Goal: Task Accomplishment & Management: Use online tool/utility

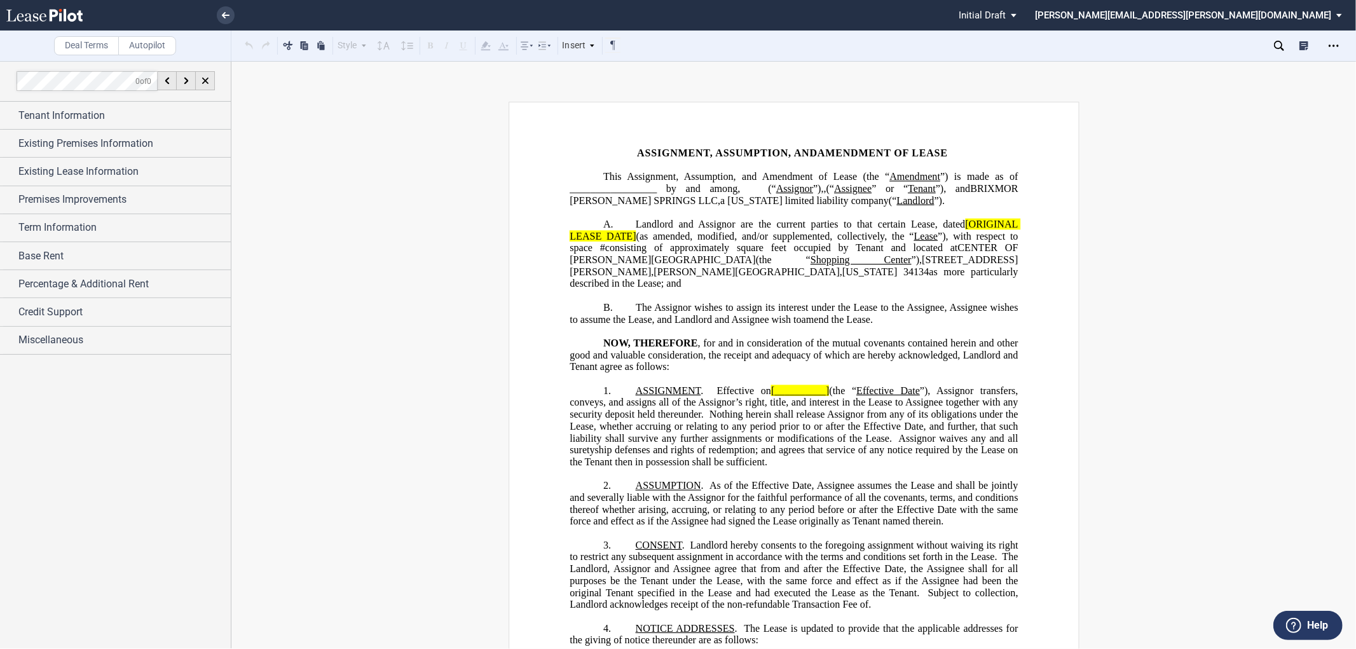
click at [651, 242] on span "(as amended, modified, and/or supplemented, collectively, the “" at bounding box center [775, 235] width 278 height 11
click at [955, 230] on span "Landlord and Assignor are the current parties to that certain Lease, dated" at bounding box center [800, 224] width 329 height 11
click at [712, 242] on span "(as amended, modified, and/or supplemented, collectively, the “" at bounding box center [826, 235] width 270 height 11
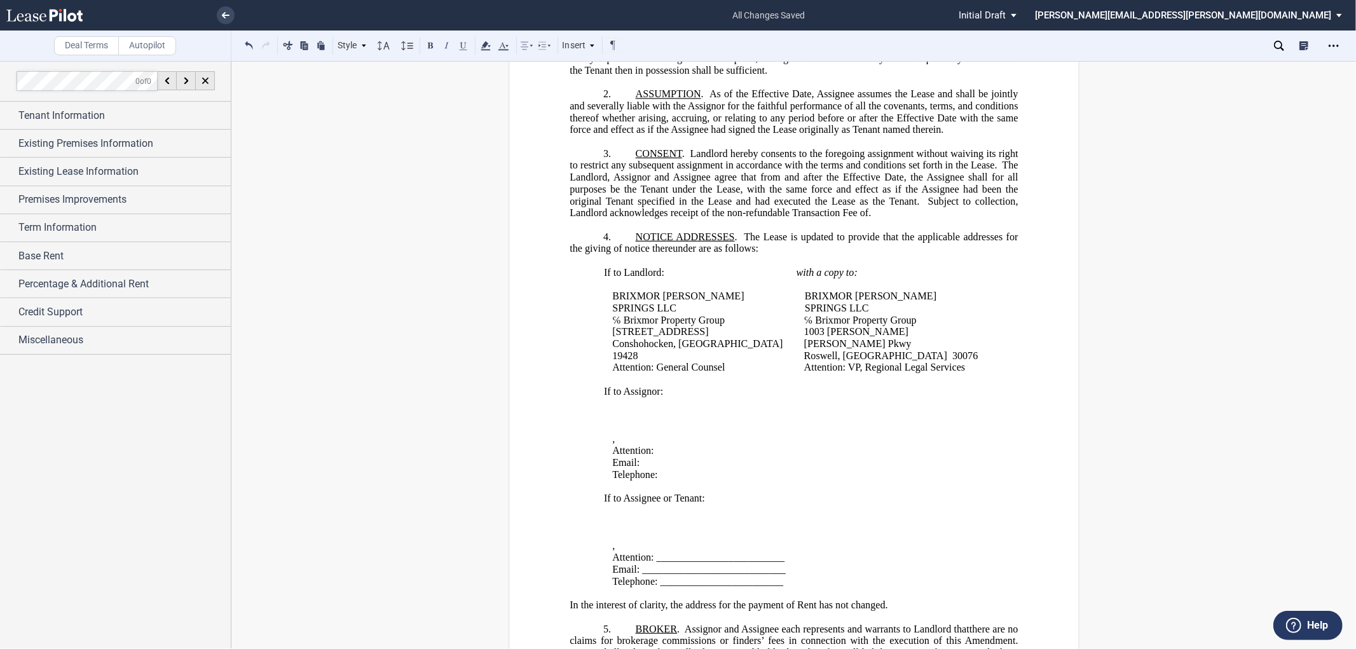
scroll to position [423, 0]
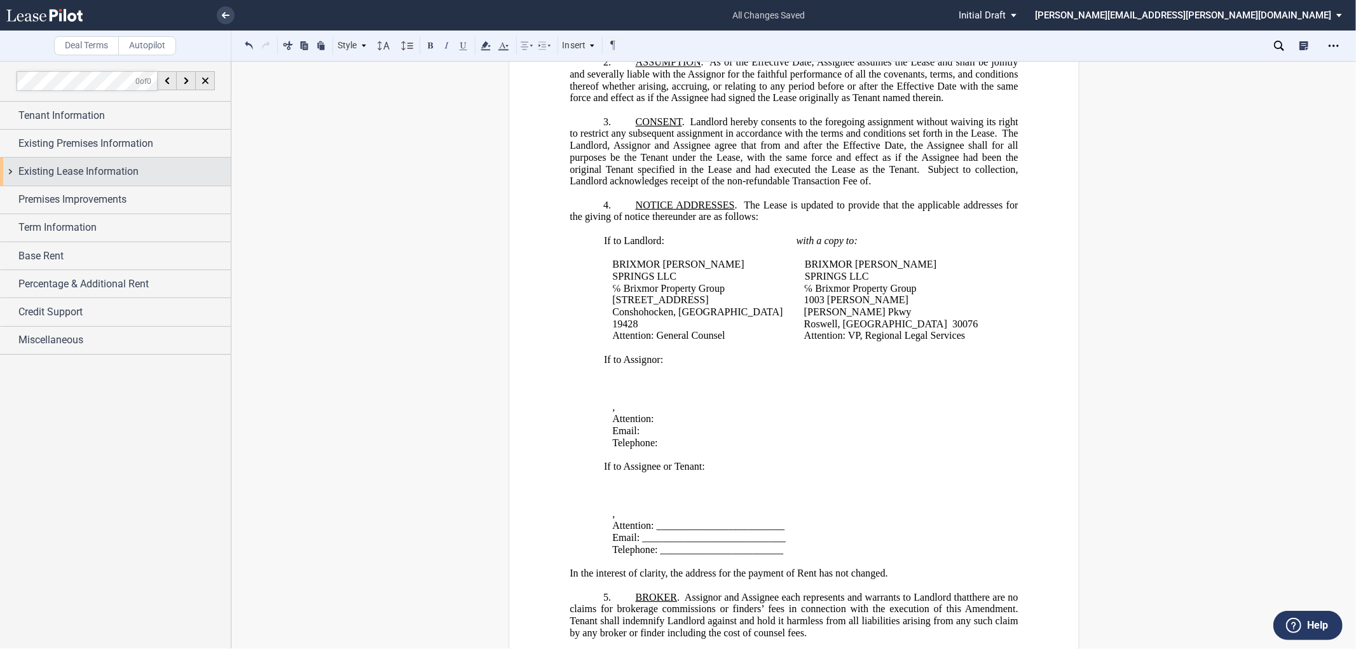
click at [13, 172] on div "Existing Lease Information" at bounding box center [115, 171] width 231 height 27
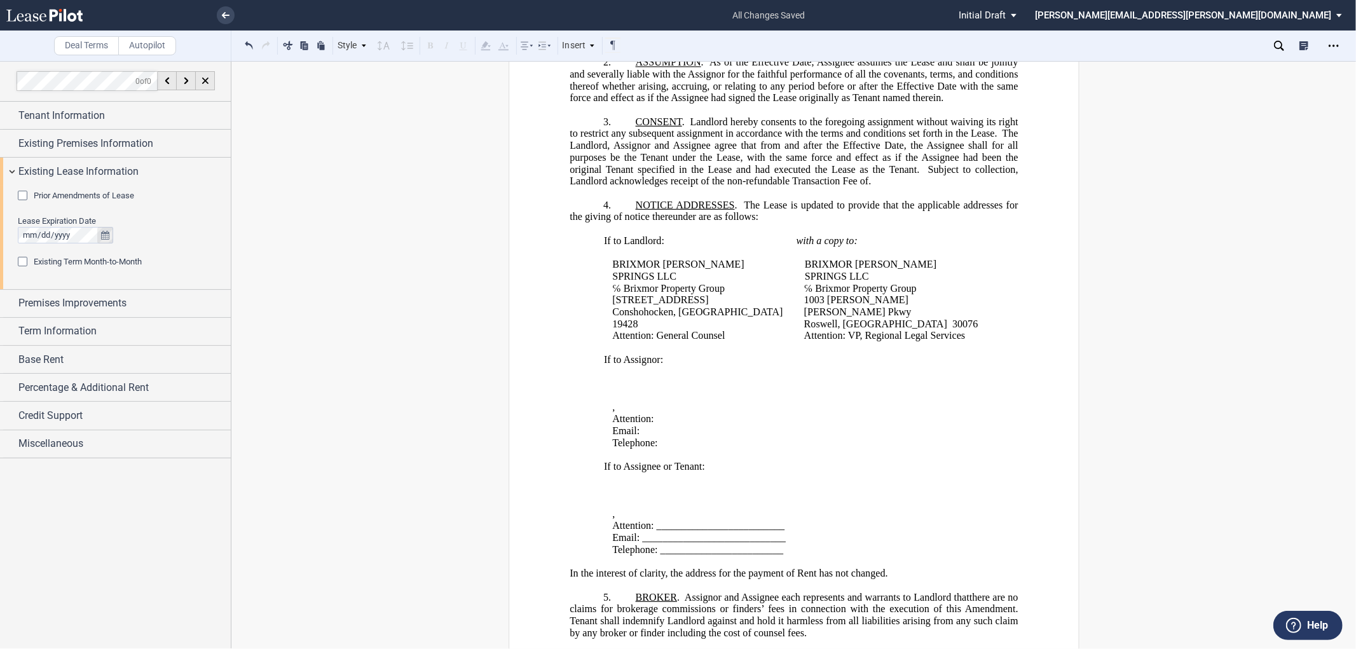
click at [109, 231] on button "true" at bounding box center [105, 235] width 16 height 17
click at [83, 383] on span "30" at bounding box center [83, 380] width 10 height 10
click at [92, 558] on div at bounding box center [115, 354] width 231 height 587
click at [22, 297] on span "Premises Improvements" at bounding box center [72, 303] width 108 height 15
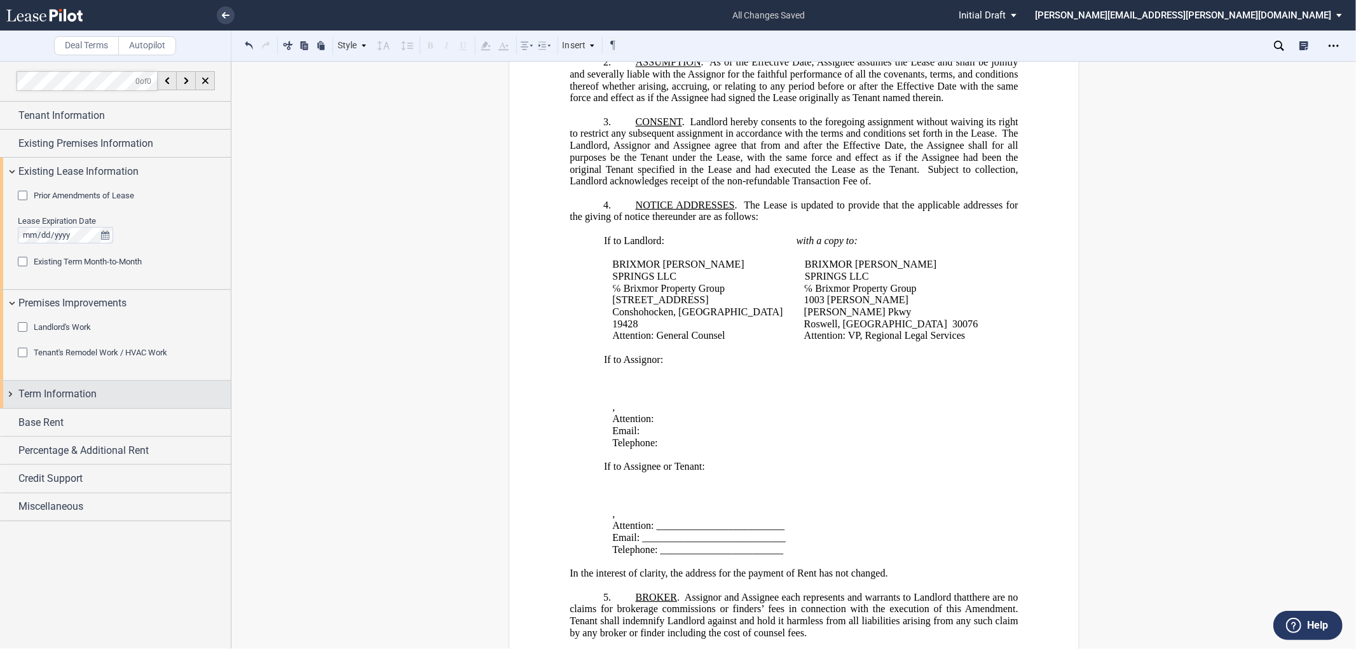
click at [13, 392] on div "Term Information" at bounding box center [115, 394] width 231 height 27
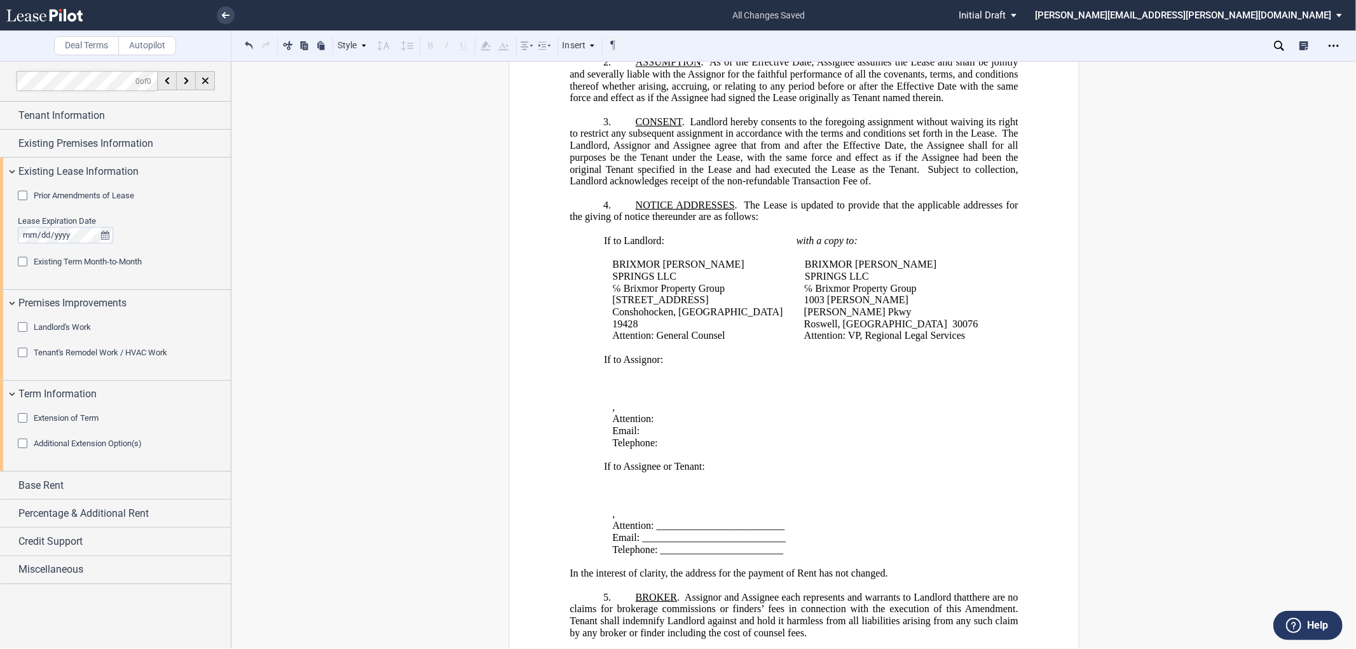
click at [22, 418] on div "Extension of Term" at bounding box center [24, 419] width 13 height 13
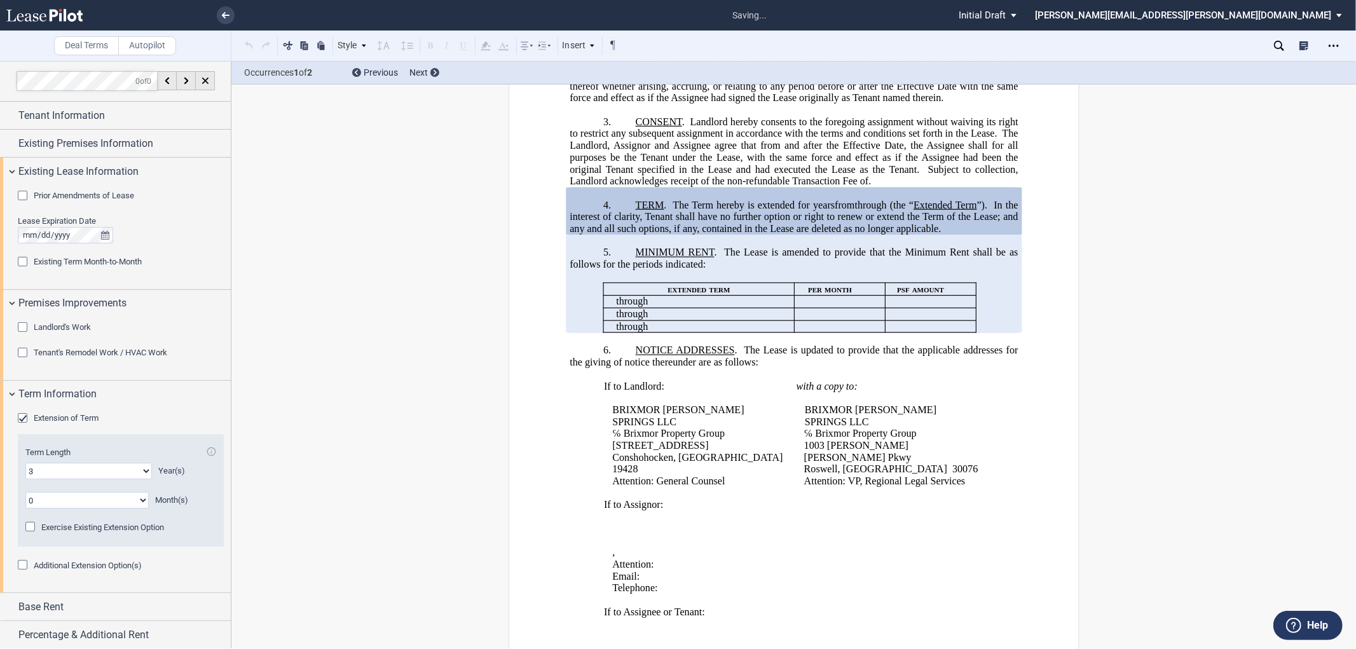
click at [24, 566] on div "Additional Extension Option(s)" at bounding box center [24, 566] width 13 height 13
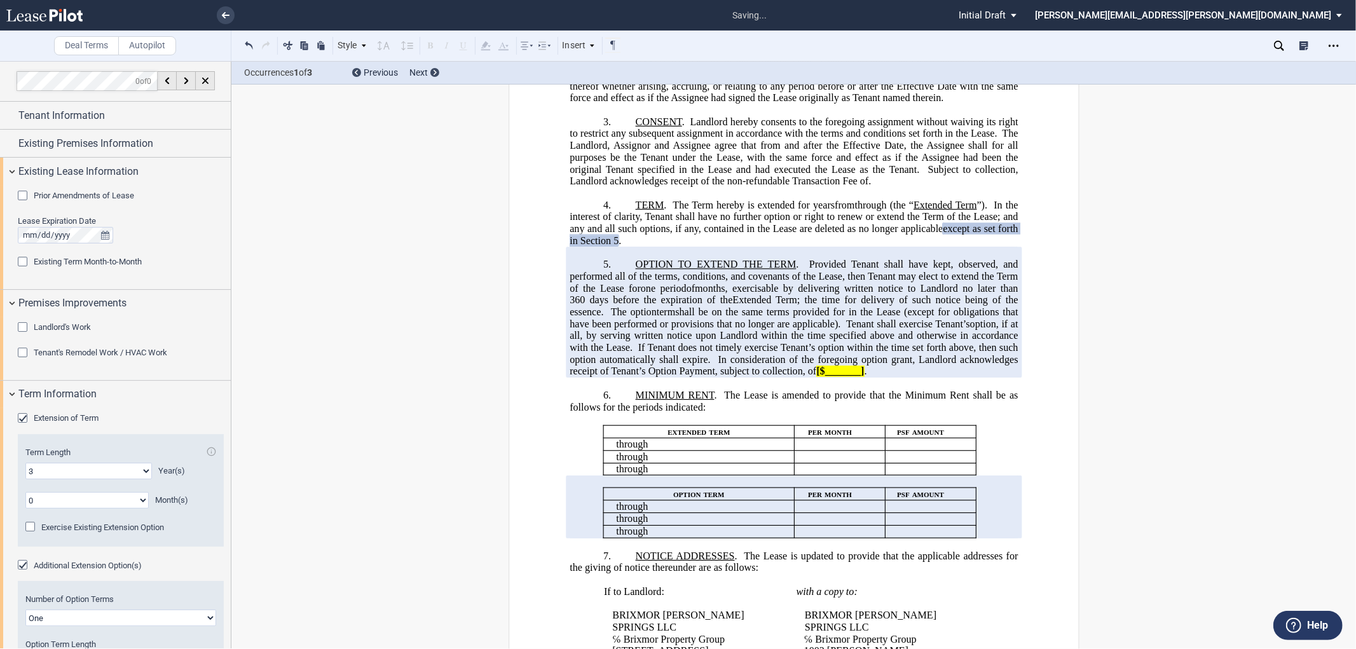
click at [21, 566] on div "Additional Extension Option(s)" at bounding box center [24, 566] width 13 height 13
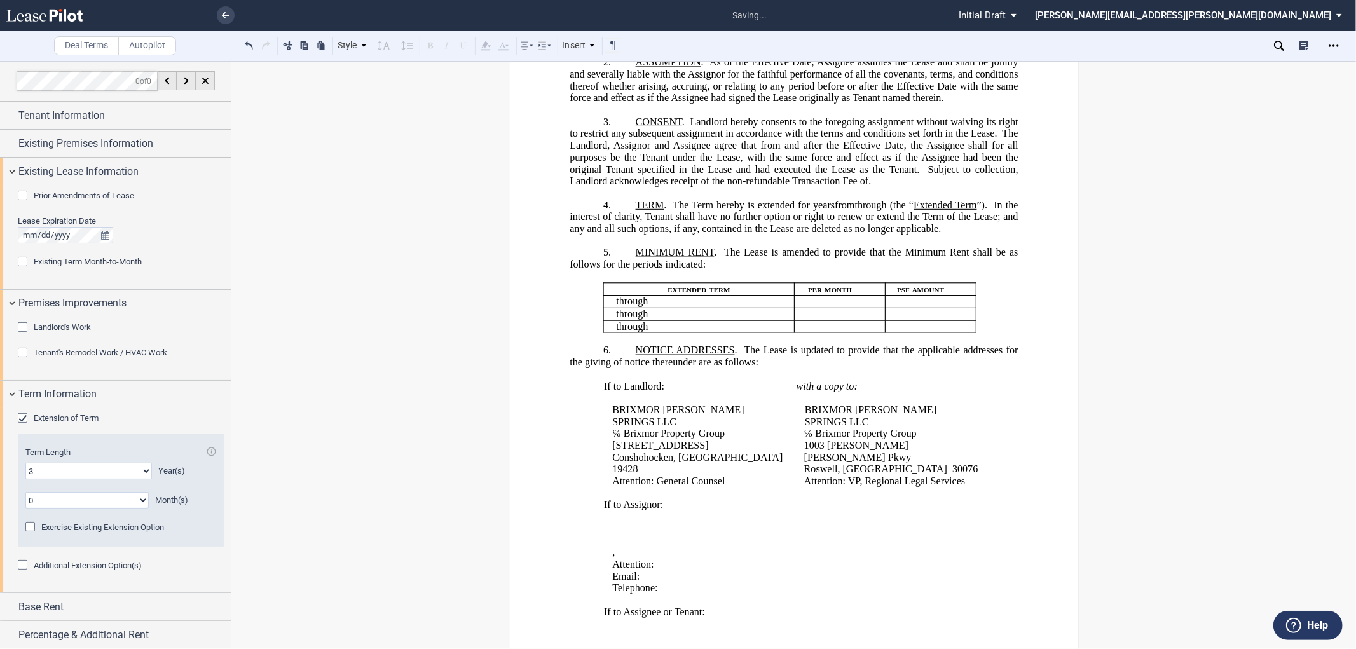
click at [30, 525] on div "Exercise Existing Extension Option" at bounding box center [31, 528] width 13 height 13
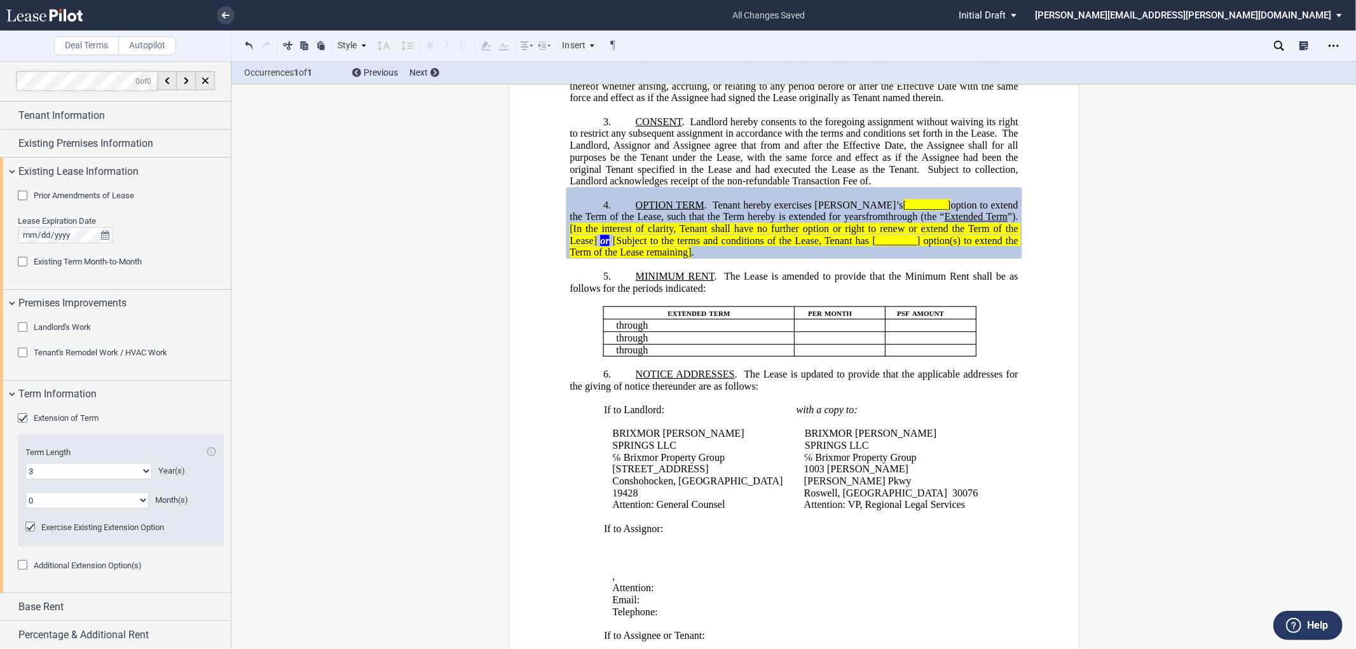
click at [764, 247] on span "[Subject to the terms and conditions of the Lease, Tenant has [________]" at bounding box center [766, 240] width 308 height 11
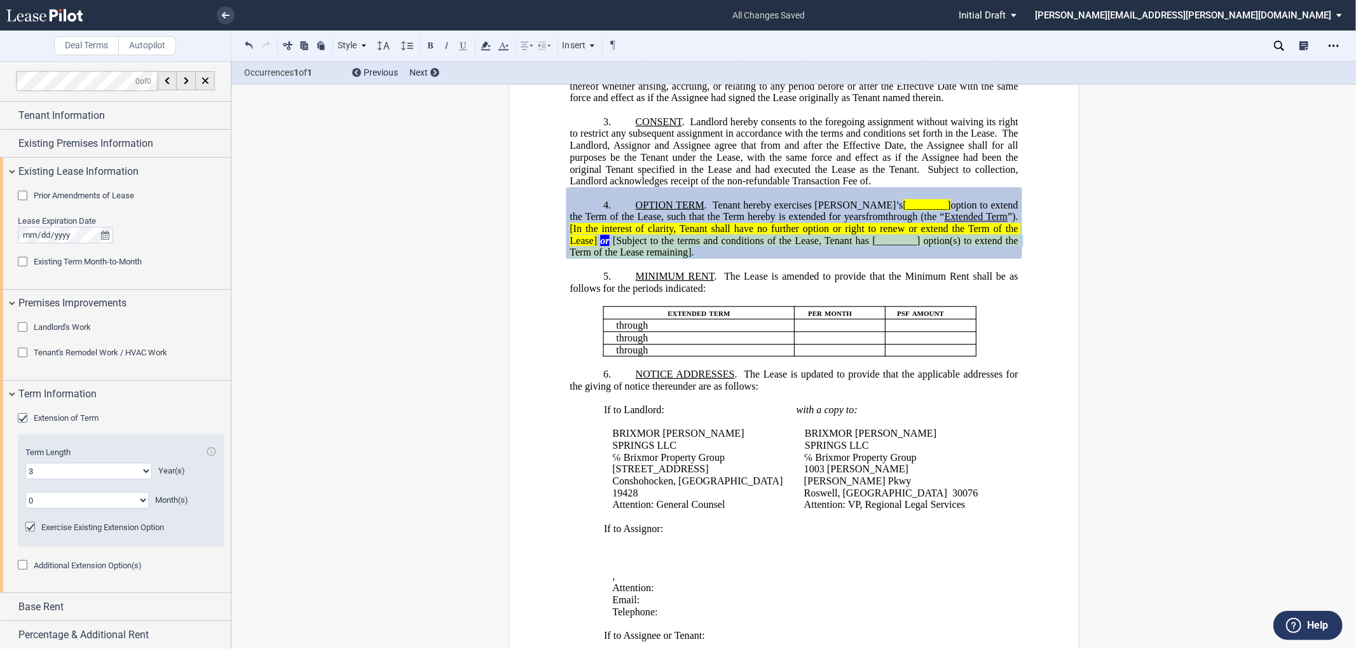
drag, startPoint x: 754, startPoint y: 264, endPoint x: 804, endPoint y: 265, distance: 49.6
click at [844, 259] on p "4. OPTION TERM . Tenant hereby exercises Tenant’s [________] option to extend t…" at bounding box center [794, 230] width 448 height 60
copy span "[Subject to the terms and conditions of the Lease, Tenant has [________] option…"
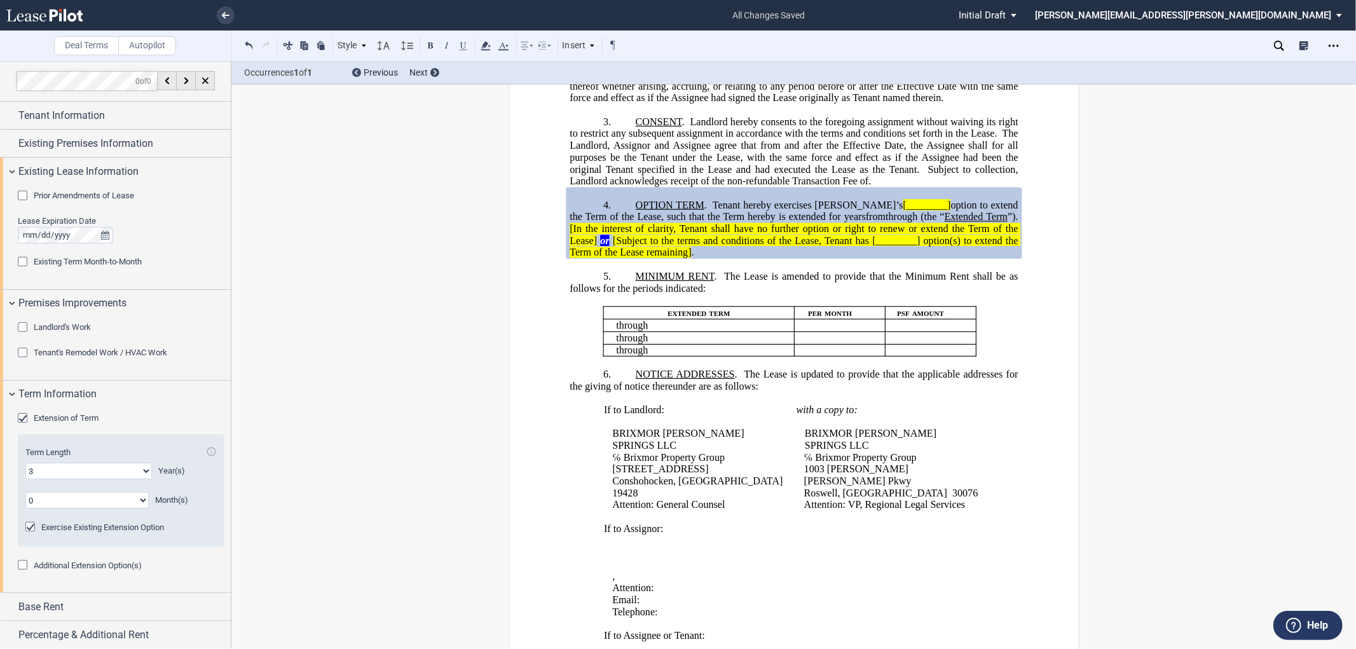
click at [718, 211] on span "Tenant hereby exercises [PERSON_NAME]’s" at bounding box center [808, 205] width 190 height 11
drag, startPoint x: 710, startPoint y: 226, endPoint x: 690, endPoint y: 245, distance: 27.5
click at [690, 245] on p "4. OPTION TERM . Tenant hereby exercises Tenant’s [________] option to extend t…" at bounding box center [794, 230] width 448 height 60
copy span "Tenant hereby exercises Tenant’s [________] option to extend the Term of the Le…"
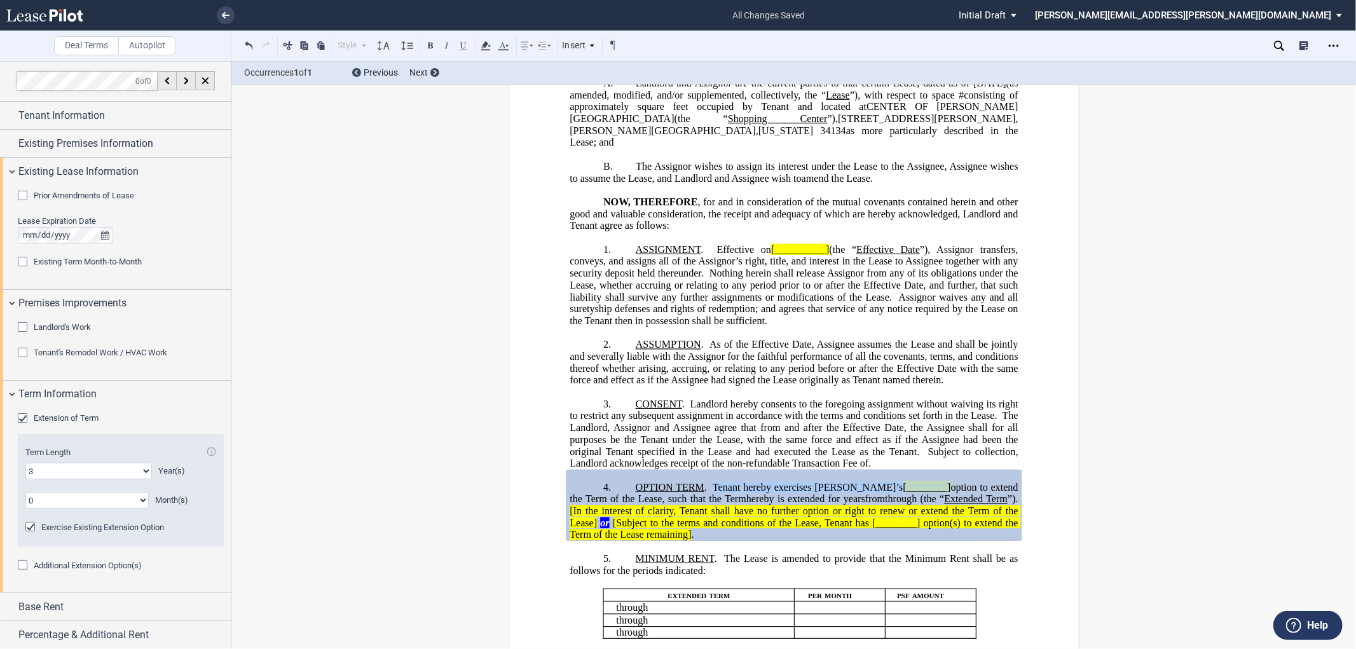
scroll to position [0, 0]
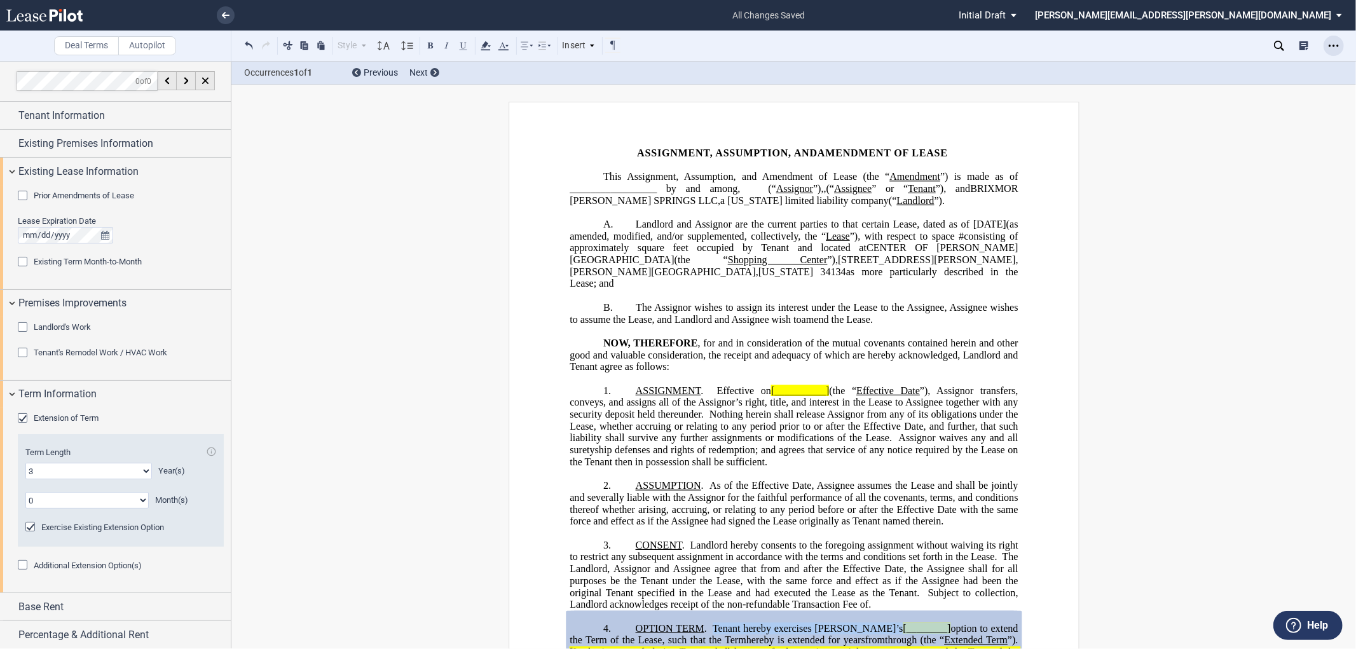
click at [1334, 48] on icon "Open Lease options menu" at bounding box center [1334, 46] width 10 height 10
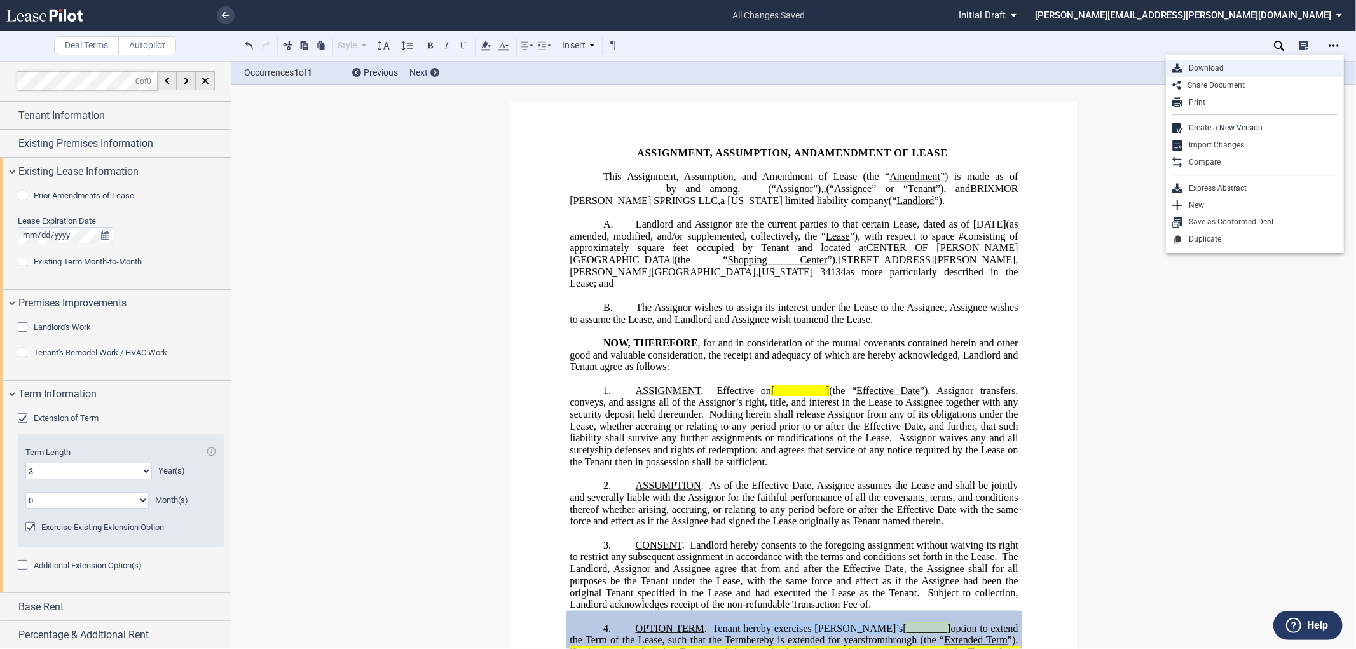
click at [1202, 67] on div "Download" at bounding box center [1260, 68] width 155 height 11
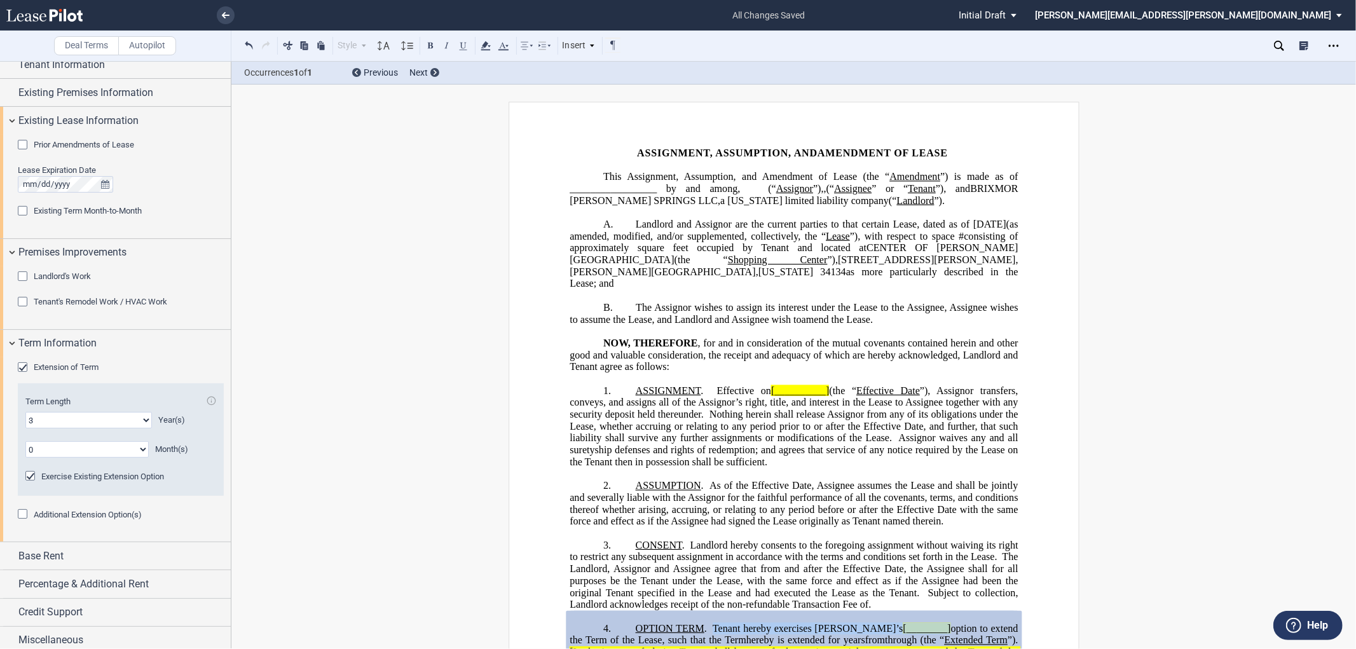
scroll to position [57, 0]
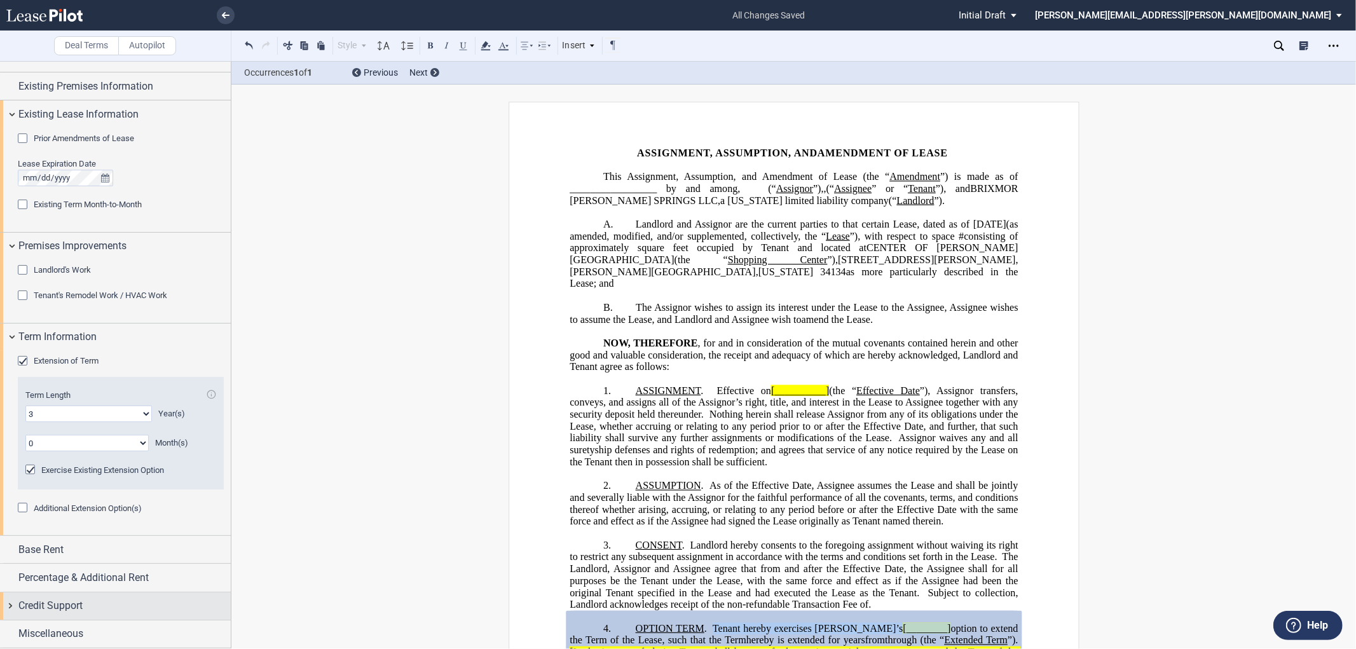
click at [8, 608] on div "Credit Support" at bounding box center [115, 606] width 231 height 27
click at [21, 629] on div "Existing Guarantor" at bounding box center [24, 631] width 13 height 13
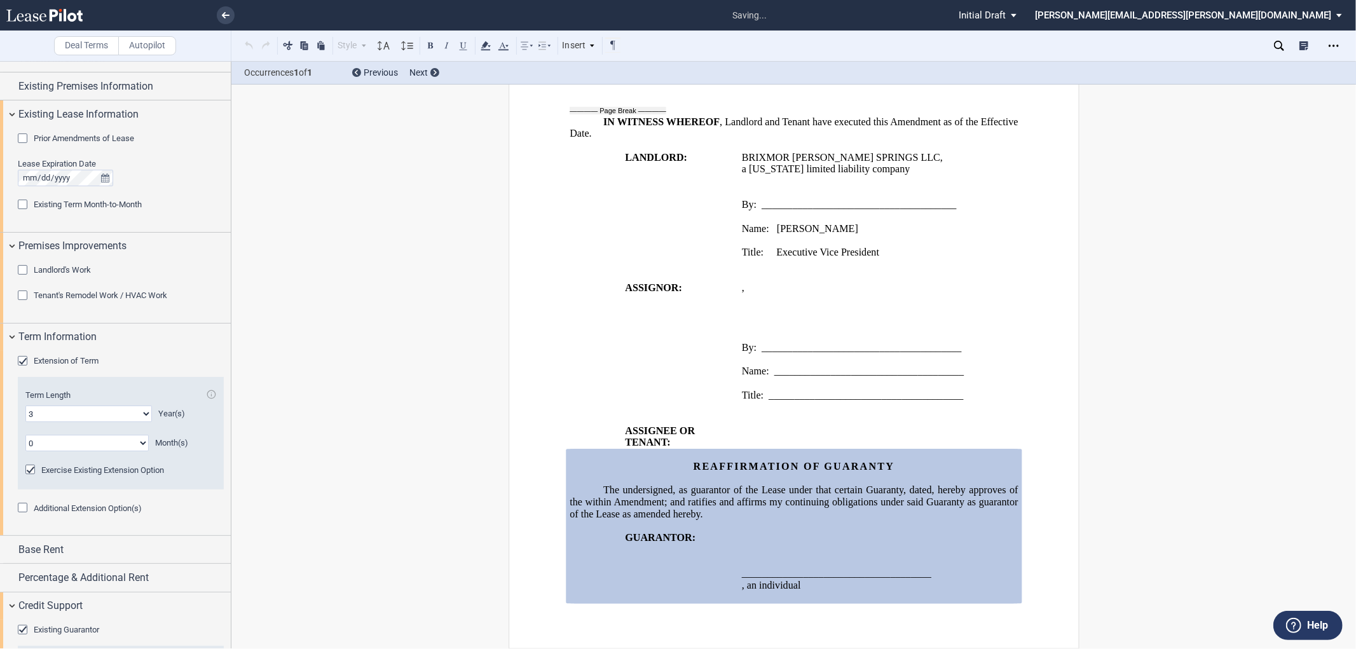
scroll to position [1657, 0]
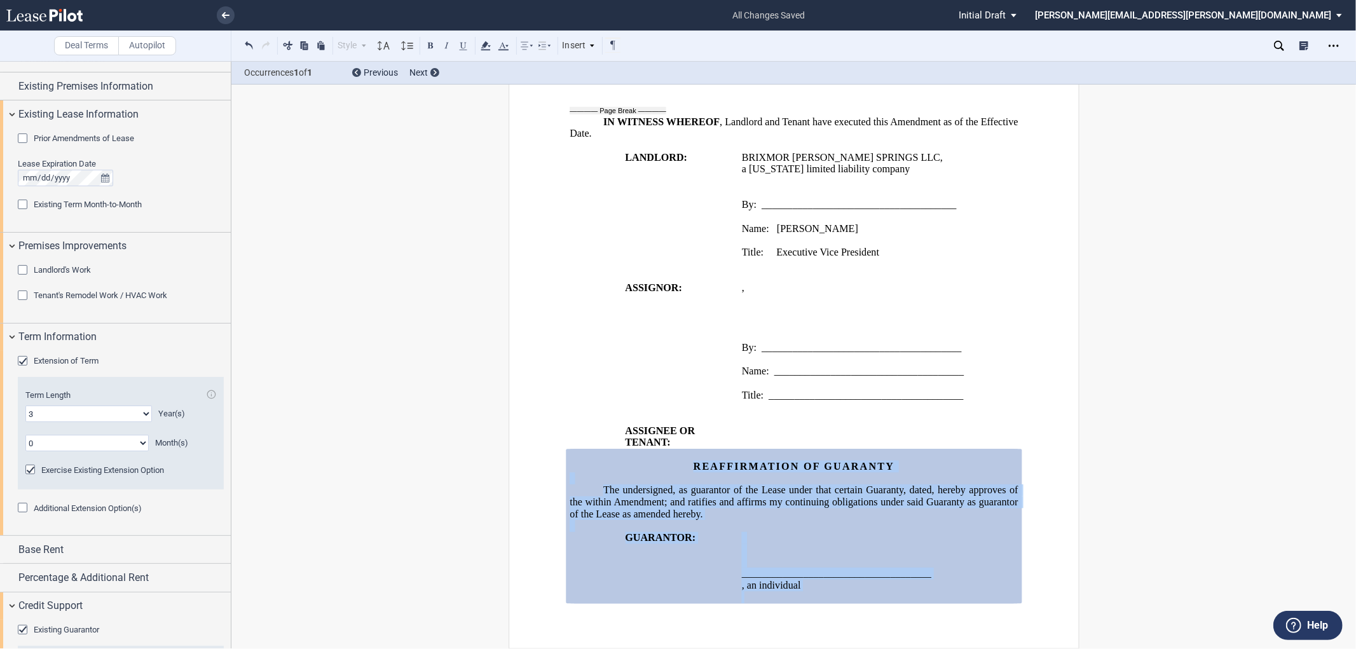
drag, startPoint x: 678, startPoint y: 459, endPoint x: 930, endPoint y: 591, distance: 284.4
click at [930, 591] on div "REAFFIRMATION OF GUARANTY The undersigned, as guarantor of the Lease under that…" at bounding box center [794, 527] width 448 height 154
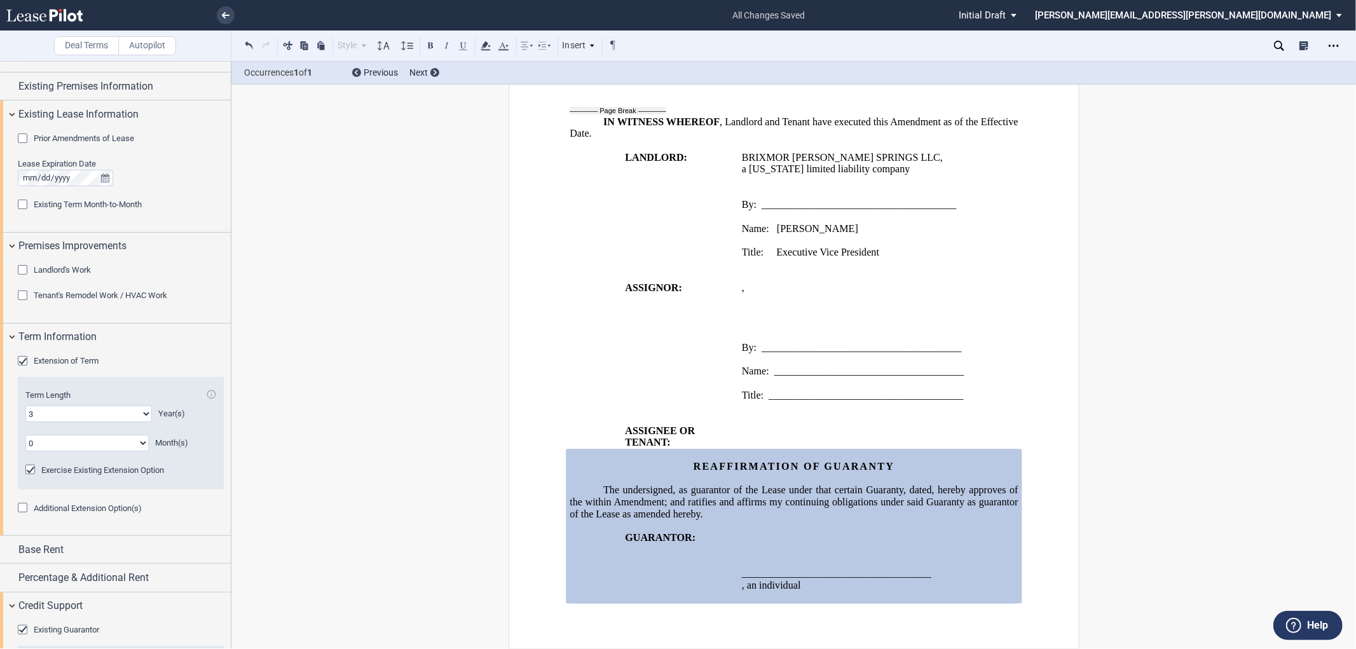
drag, startPoint x: 647, startPoint y: 491, endPoint x: 799, endPoint y: 529, distance: 156.5
click at [852, 539] on p at bounding box center [879, 539] width 277 height 12
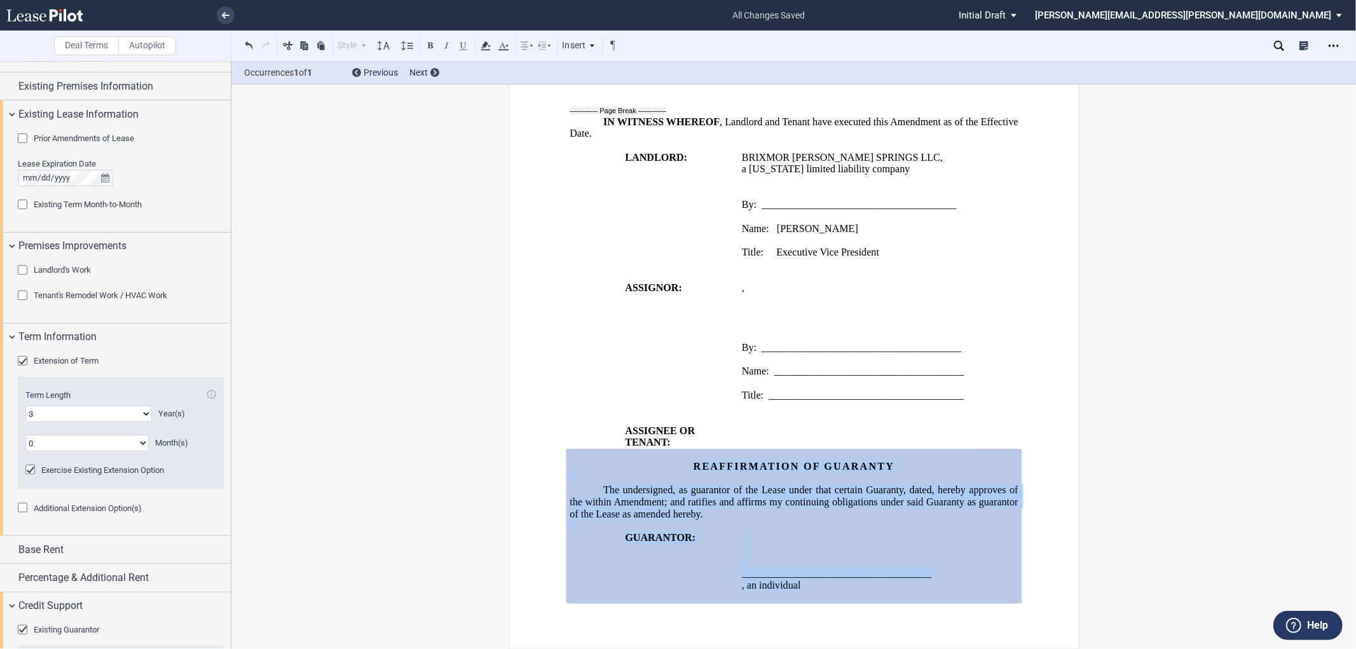
drag, startPoint x: 688, startPoint y: 460, endPoint x: 880, endPoint y: 590, distance: 231.7
click at [880, 590] on div "REAFFIRMATION OF GUARANTY The undersigned, as guarantor of the Lease under that…" at bounding box center [794, 527] width 448 height 154
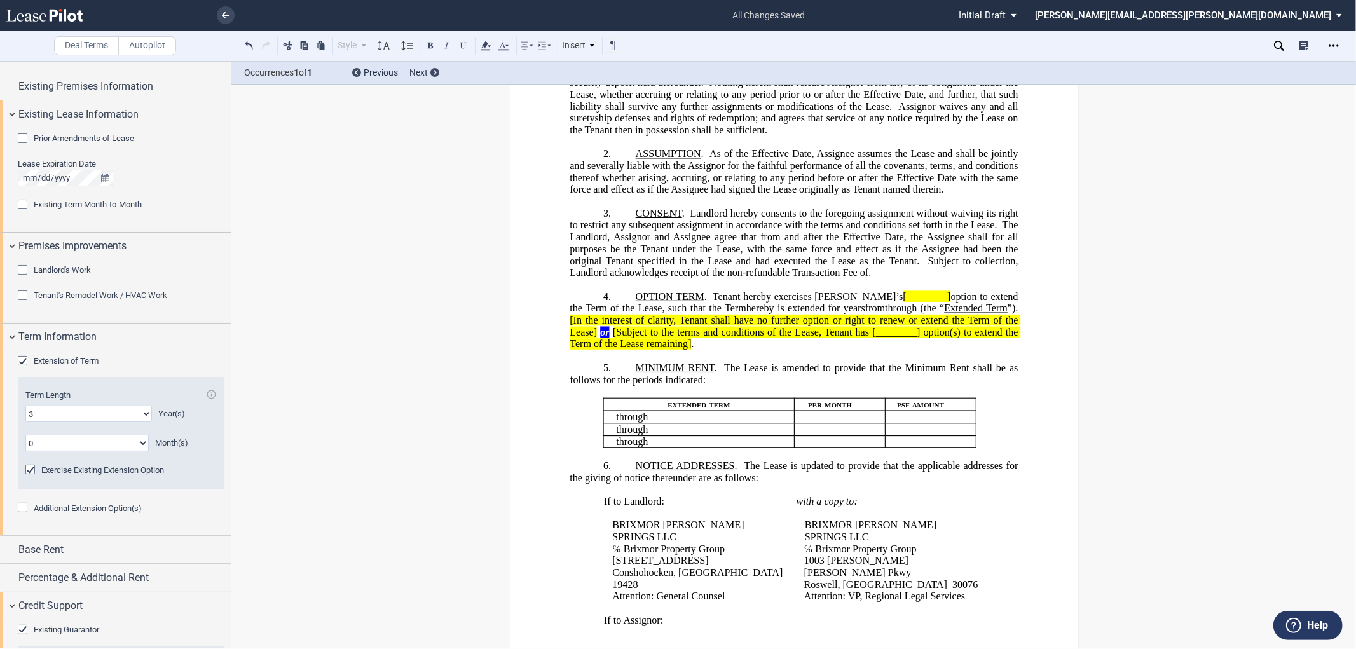
scroll to position [353, 0]
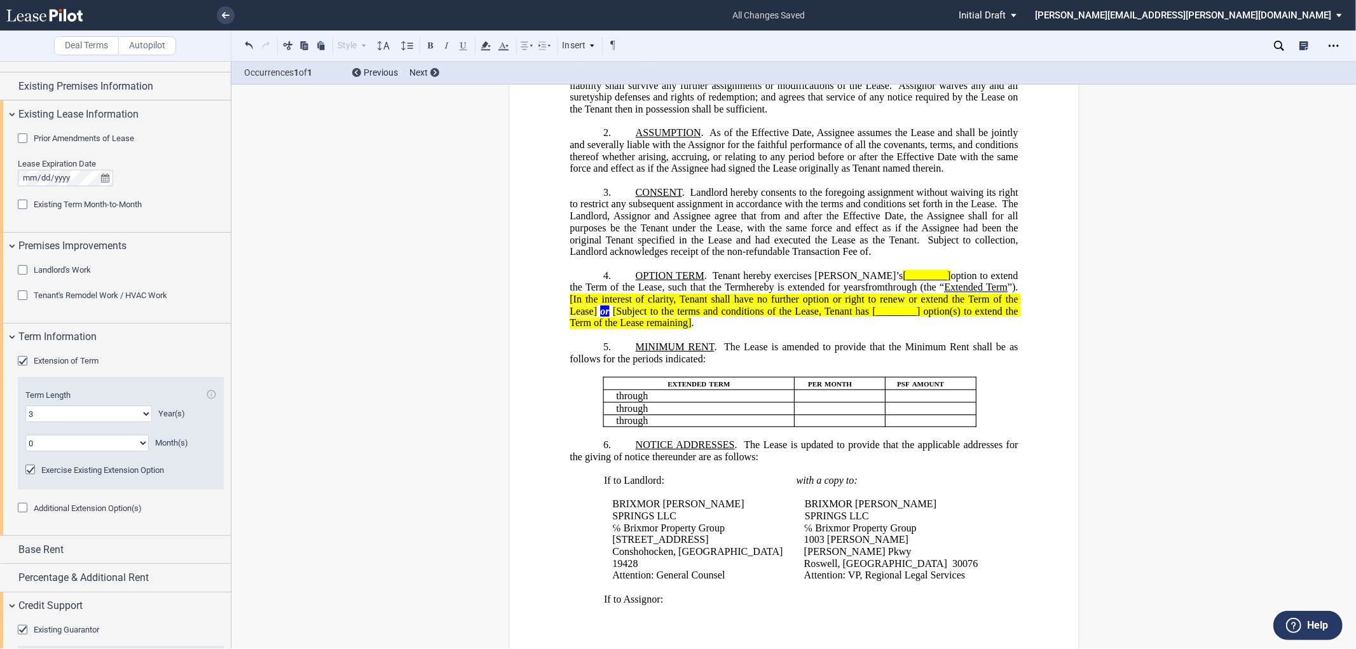
click at [791, 364] on span "The Lease is amended to provide that the Minimum Rent shall be as follows for t…" at bounding box center [795, 352] width 451 height 23
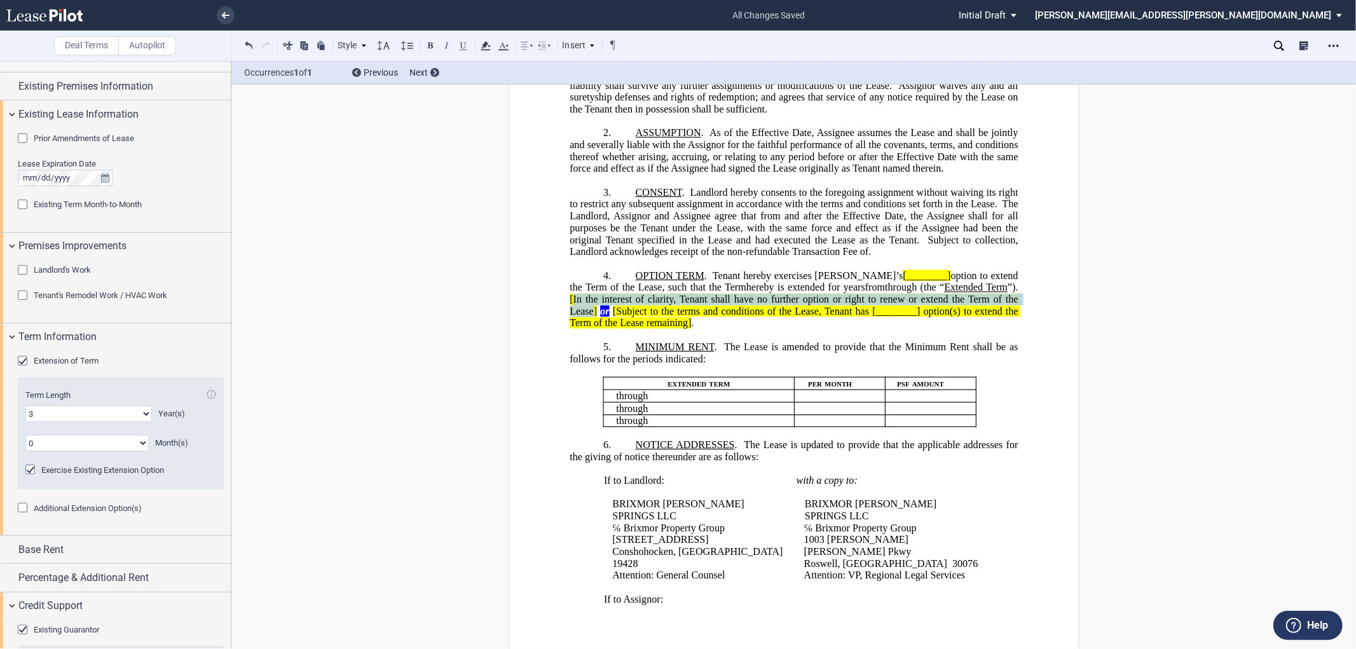
drag, startPoint x: 715, startPoint y: 320, endPoint x: 733, endPoint y: 334, distance: 22.3
click at [733, 317] on span "[In the interest of clarity, Tenant shall have no further option or right to re…" at bounding box center [795, 305] width 451 height 23
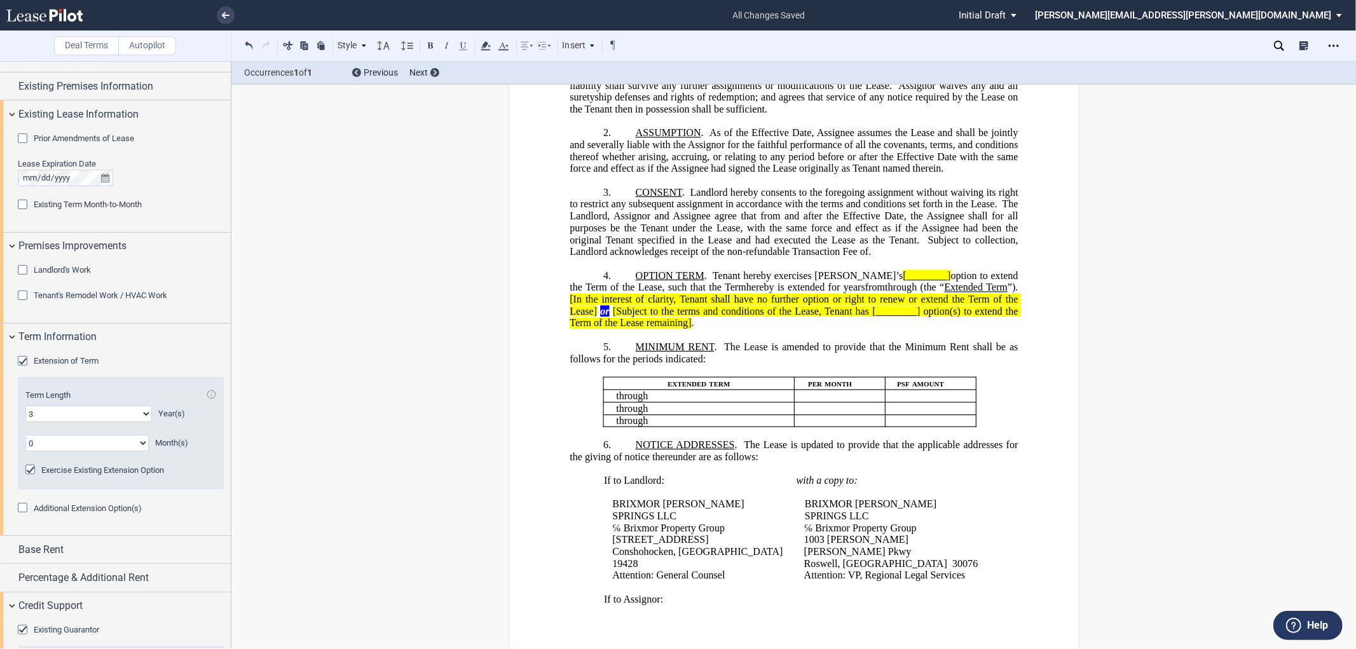
scroll to position [0, 0]
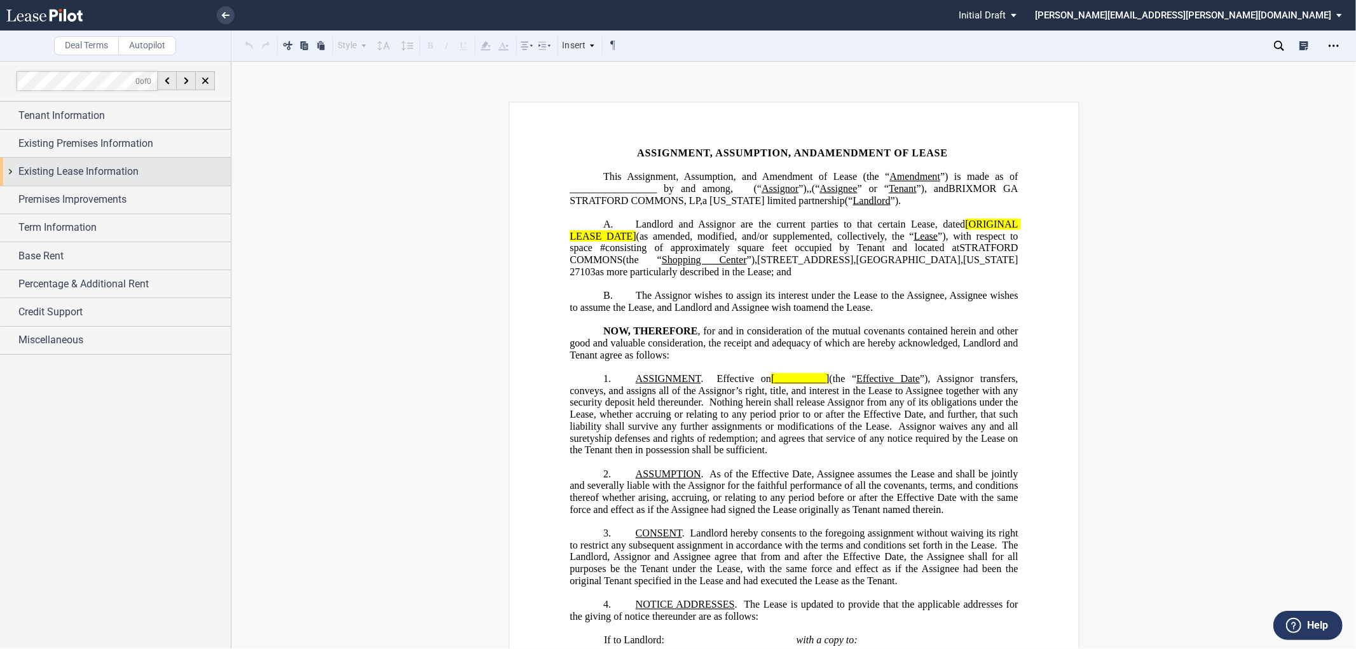
click at [16, 169] on div "Existing Lease Information" at bounding box center [115, 171] width 231 height 27
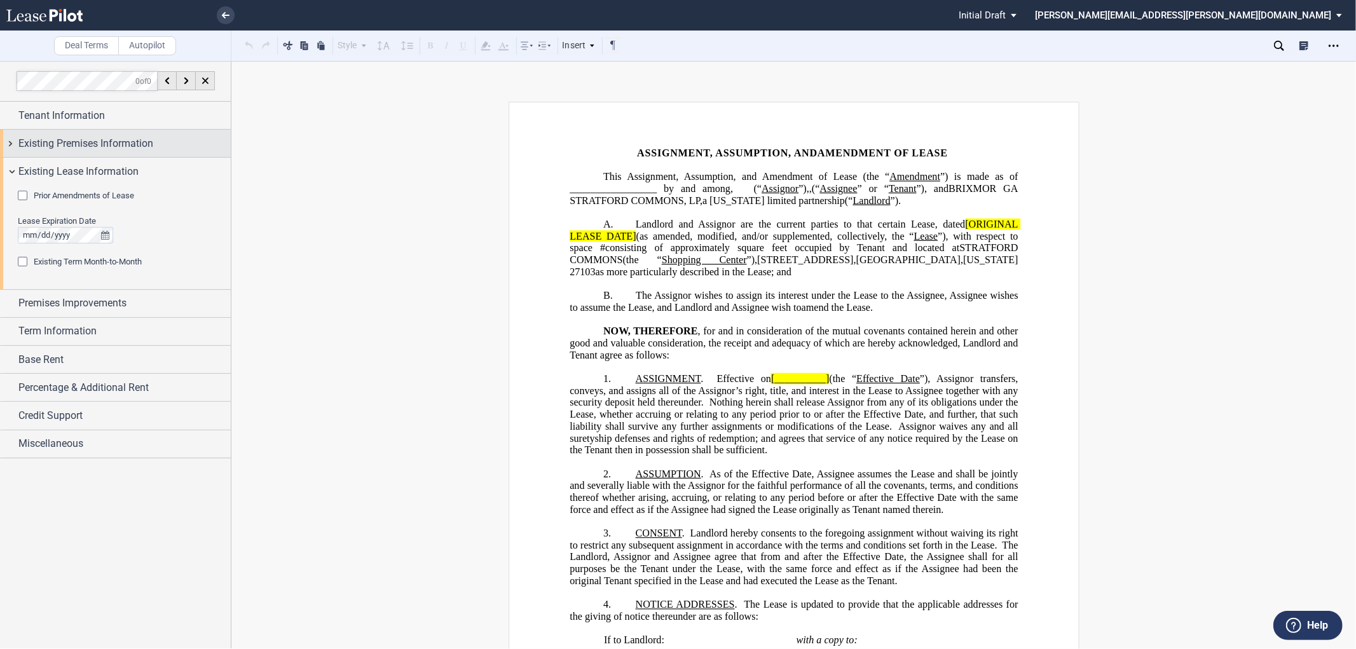
click at [8, 144] on div "Existing Premises Information" at bounding box center [115, 143] width 231 height 27
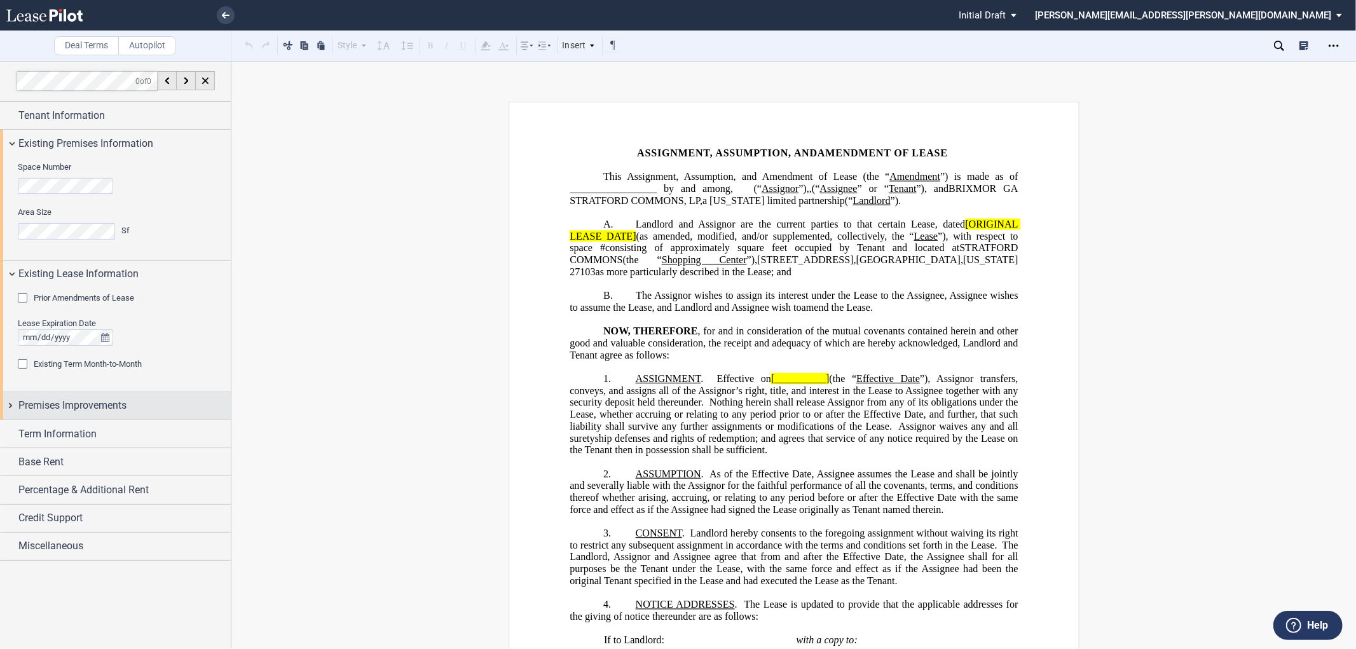
click at [14, 406] on div "Premises Improvements" at bounding box center [115, 405] width 231 height 27
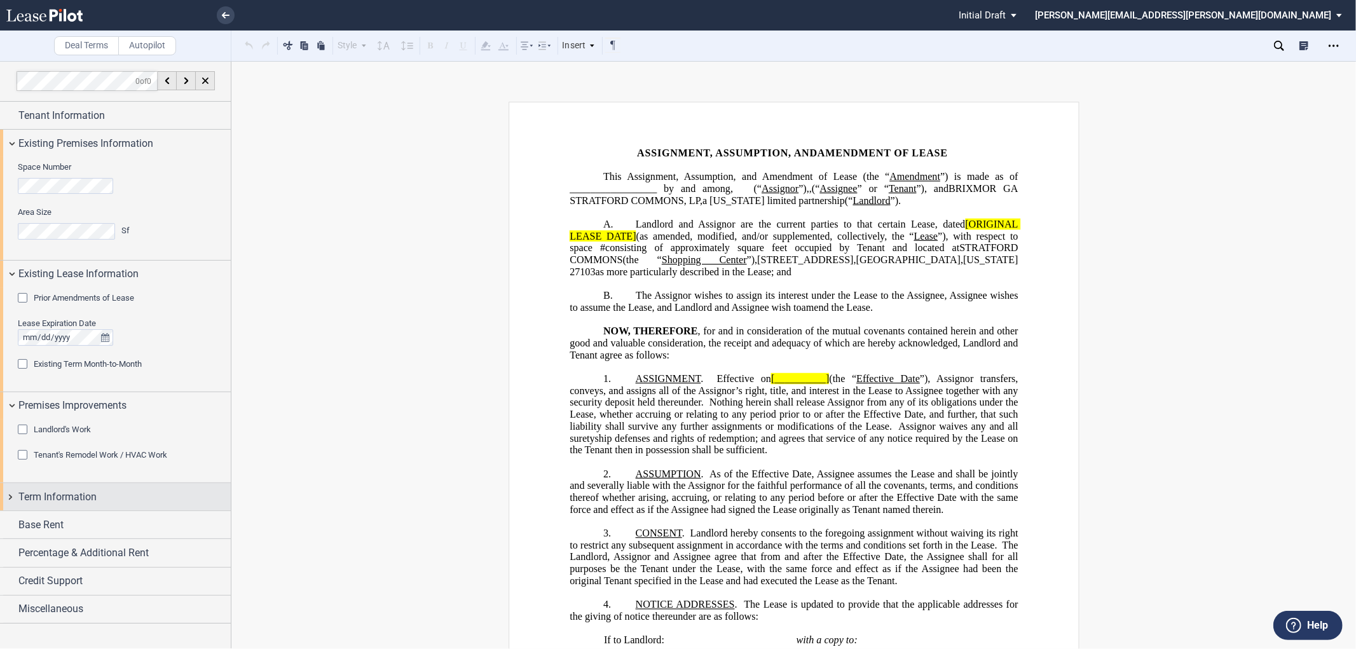
click at [8, 494] on div "Term Information" at bounding box center [115, 496] width 231 height 27
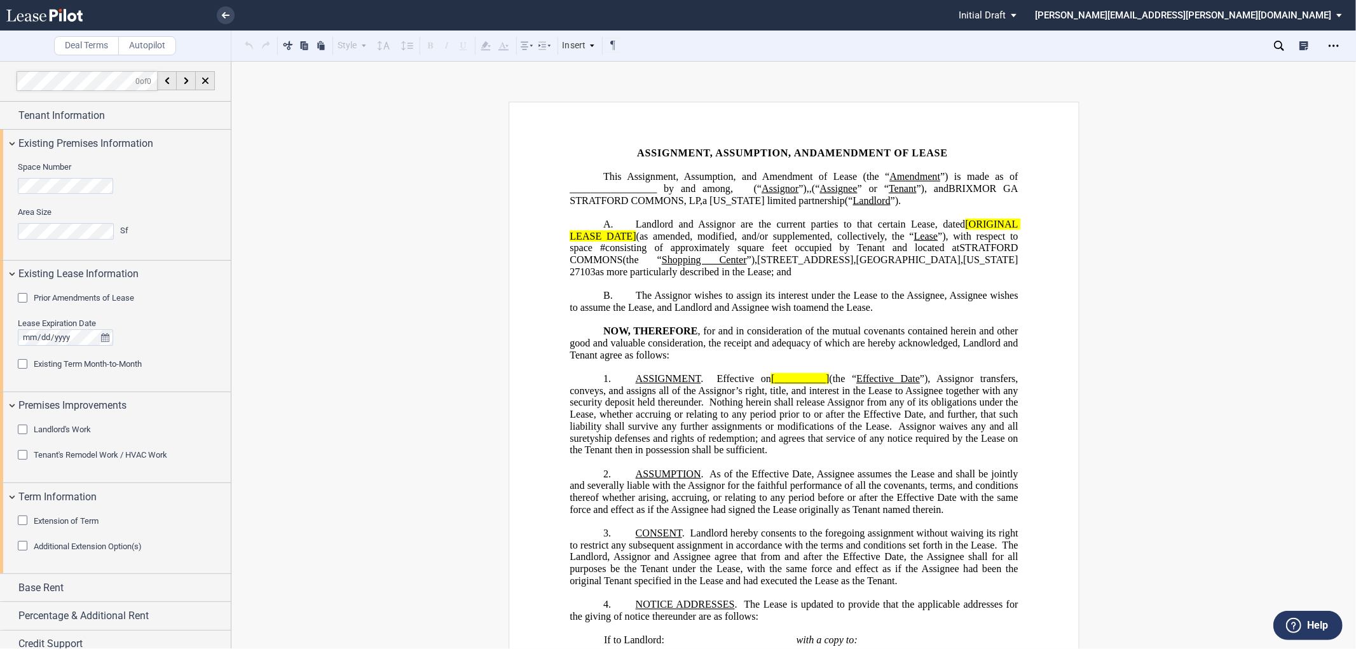
click at [696, 151] on span "ASSIGNMENT, ASSUMPTION, AND" at bounding box center [727, 153] width 181 height 11
click at [764, 385] on span "Effective on" at bounding box center [744, 378] width 54 height 11
click at [691, 153] on span "ASSIGNMENT ASSUMPTION, AND" at bounding box center [727, 153] width 178 height 11
drag, startPoint x: 778, startPoint y: 154, endPoint x: 920, endPoint y: 153, distance: 141.8
click at [920, 153] on p "ASSIGNMENT AND ASSUMPTION, AND ﻿ ﻿ ﻿ ﻿ AMENDMENT OF LEASE" at bounding box center [794, 154] width 448 height 12
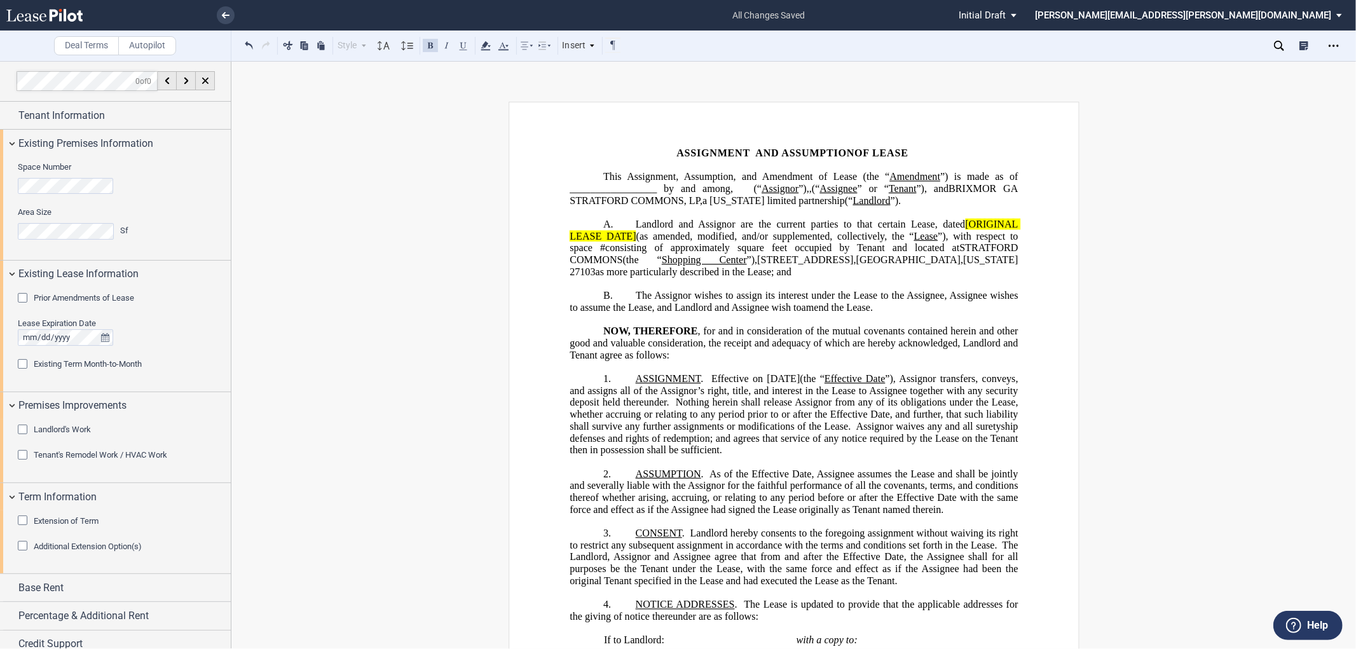
click at [752, 154] on span "ASSIGNMENT AND ASSUMPTION" at bounding box center [765, 153] width 178 height 11
click at [668, 515] on span "As of the Effective Date, Assignee assumes the Lease and shall be jointly and s…" at bounding box center [795, 491] width 451 height 47
click at [957, 230] on span "Landlord and Assignor are the current parties to that certain Lease, dated" at bounding box center [800, 224] width 329 height 11
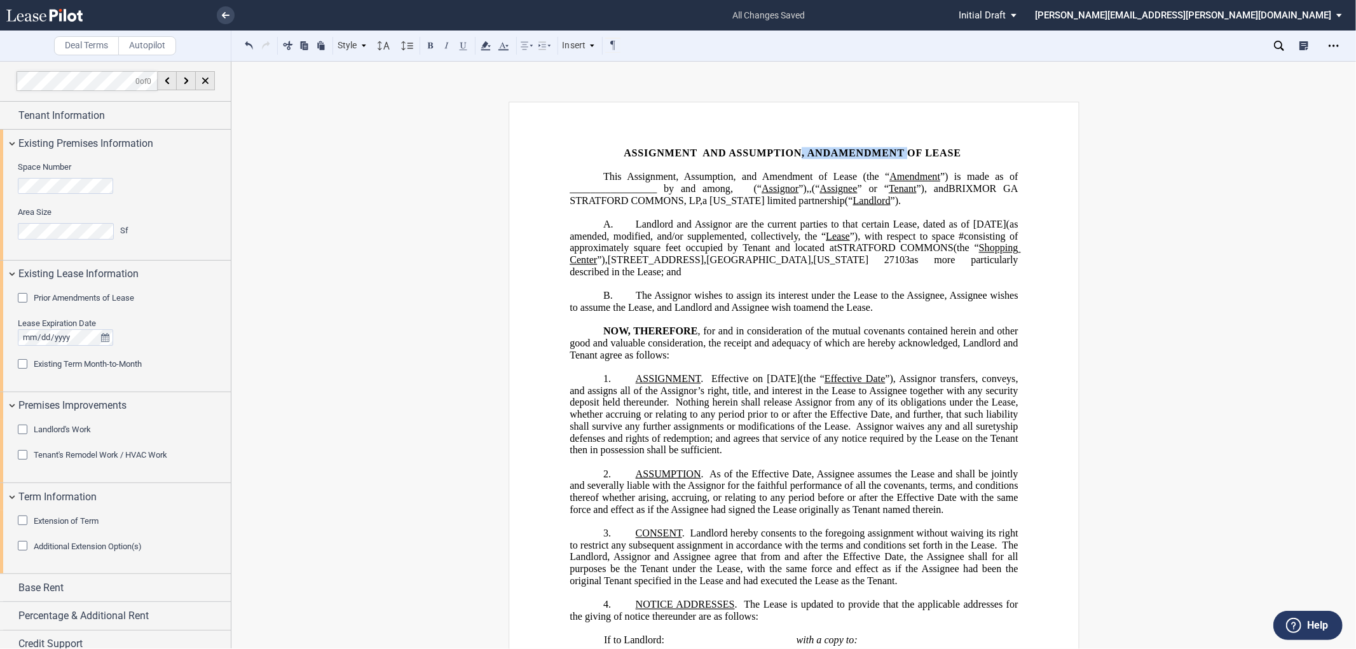
drag, startPoint x: 779, startPoint y: 156, endPoint x: 918, endPoint y: 157, distance: 139.2
click at [918, 157] on p "ASSIGNMENT AND ASSUMPTION, AND ﻿ ﻿ ﻿ ﻿ AMENDMENT OF LEASE" at bounding box center [794, 154] width 448 height 12
click at [682, 179] on span "This Assignment, Assumption, and" at bounding box center [679, 176] width 153 height 11
drag, startPoint x: 742, startPoint y: 178, endPoint x: 871, endPoint y: 175, distance: 129.1
click at [871, 175] on p "This Assignment and Assumption, and ﻿ ﻿ ﻿ ﻿ Amendment of Lease (the “ Amendment…" at bounding box center [794, 189] width 448 height 36
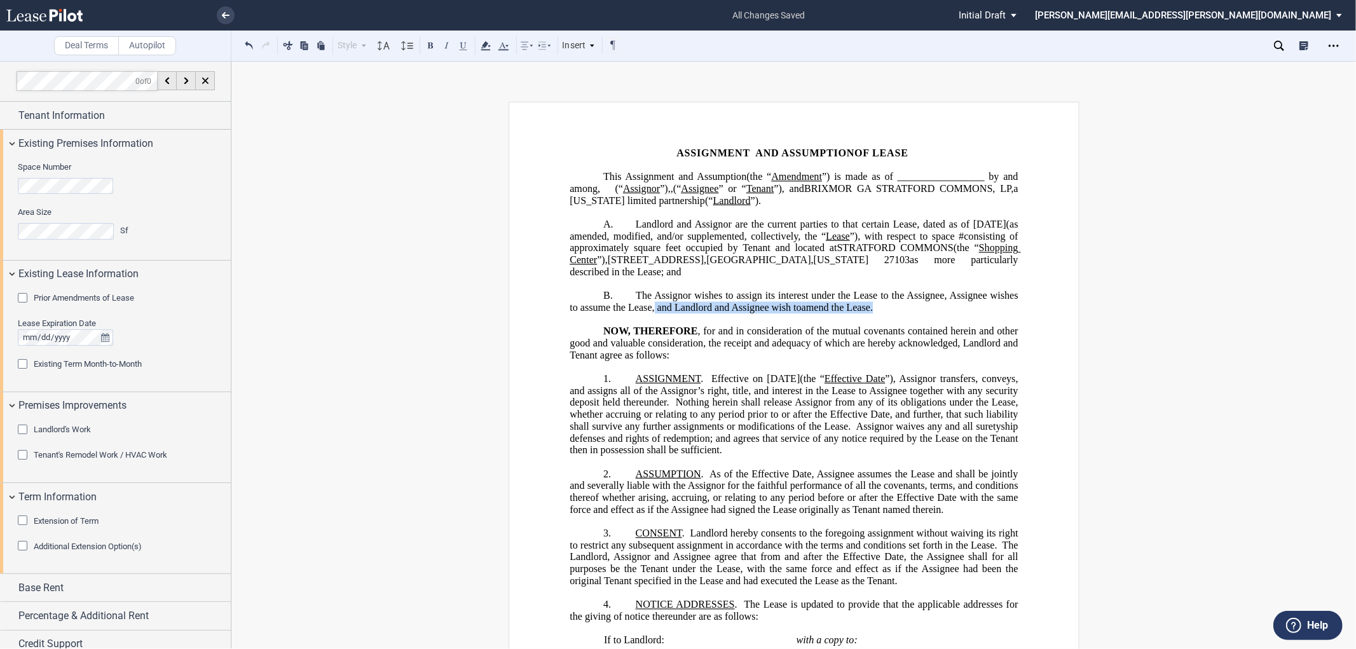
drag, startPoint x: 652, startPoint y: 327, endPoint x: 871, endPoint y: 328, distance: 219.4
click at [871, 313] on p "B. The Assignor wishes to assign its interest under the Lease to the Assignee, …" at bounding box center [794, 302] width 448 height 24
click at [1336, 43] on icon "Open Lease options menu" at bounding box center [1334, 46] width 10 height 10
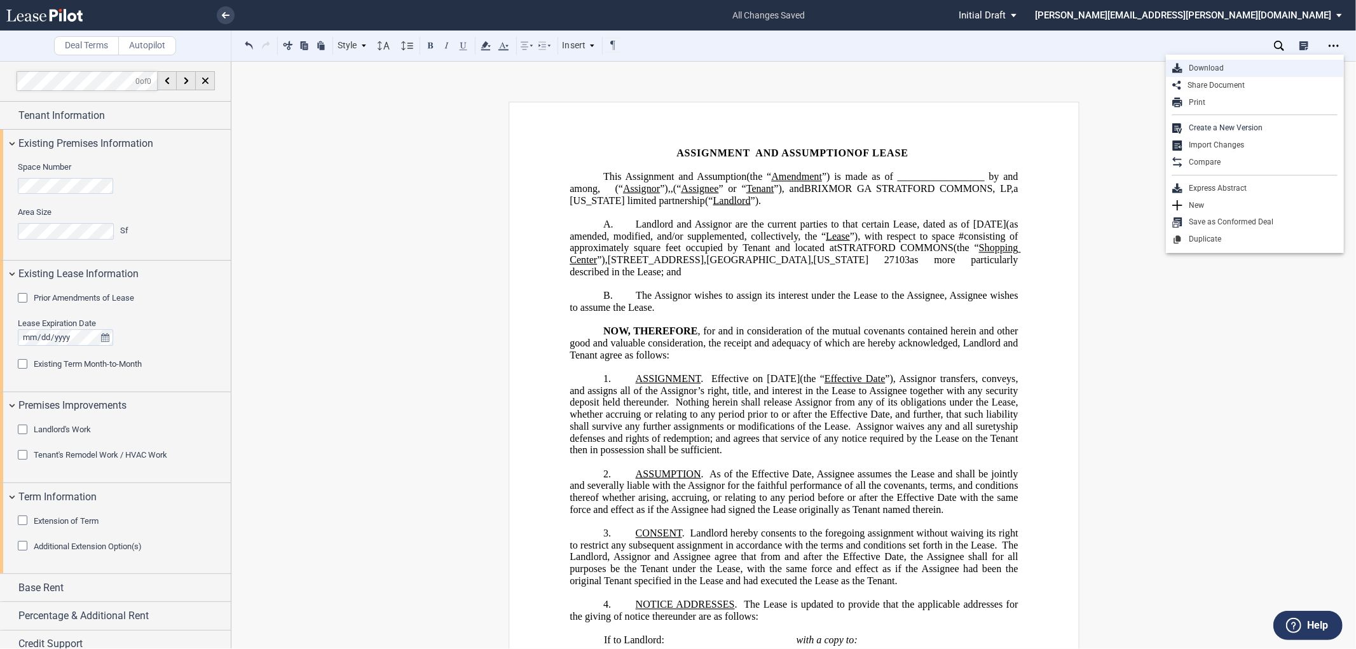
click at [1276, 66] on div "Download" at bounding box center [1260, 68] width 155 height 11
